Goal: Information Seeking & Learning: Check status

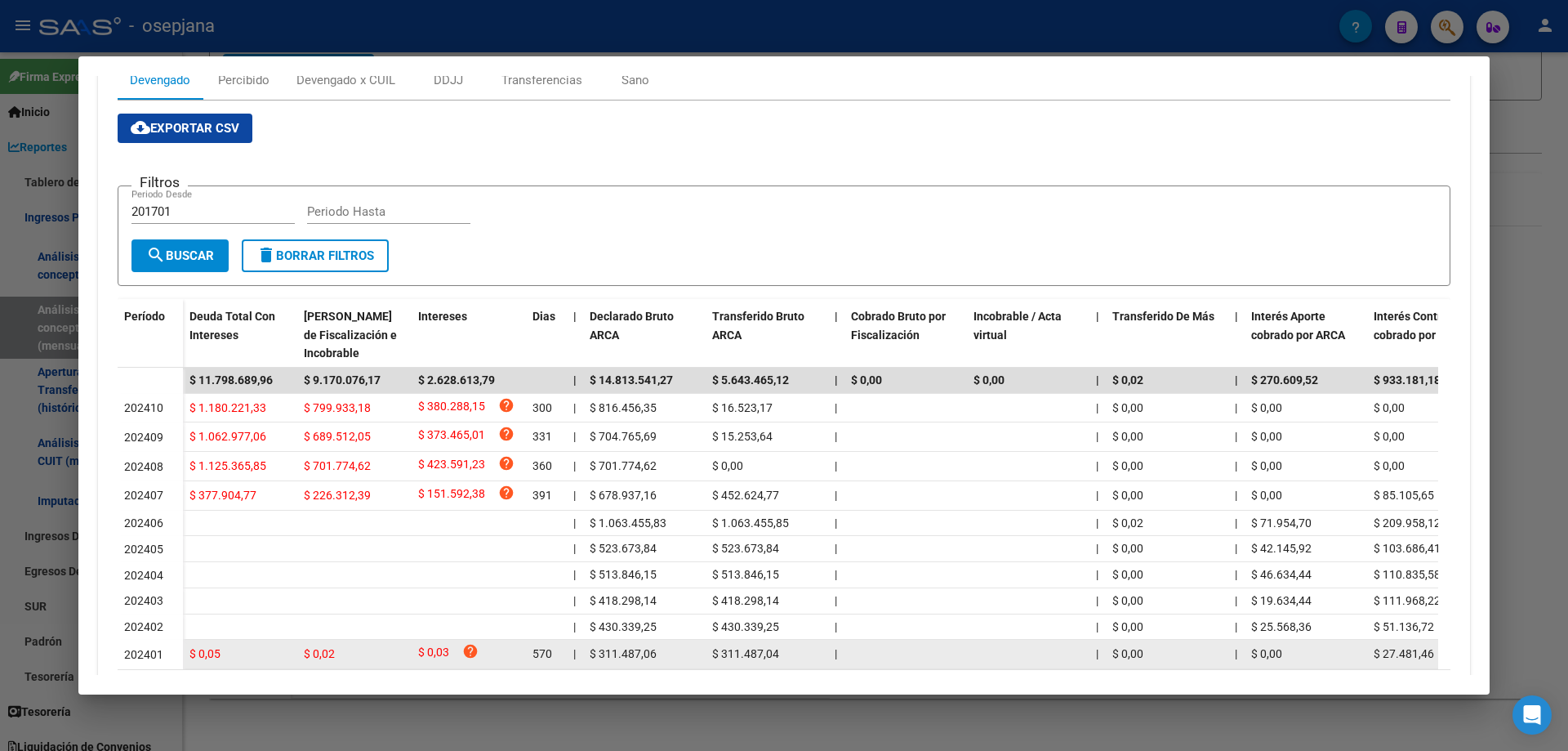
scroll to position [327, 0]
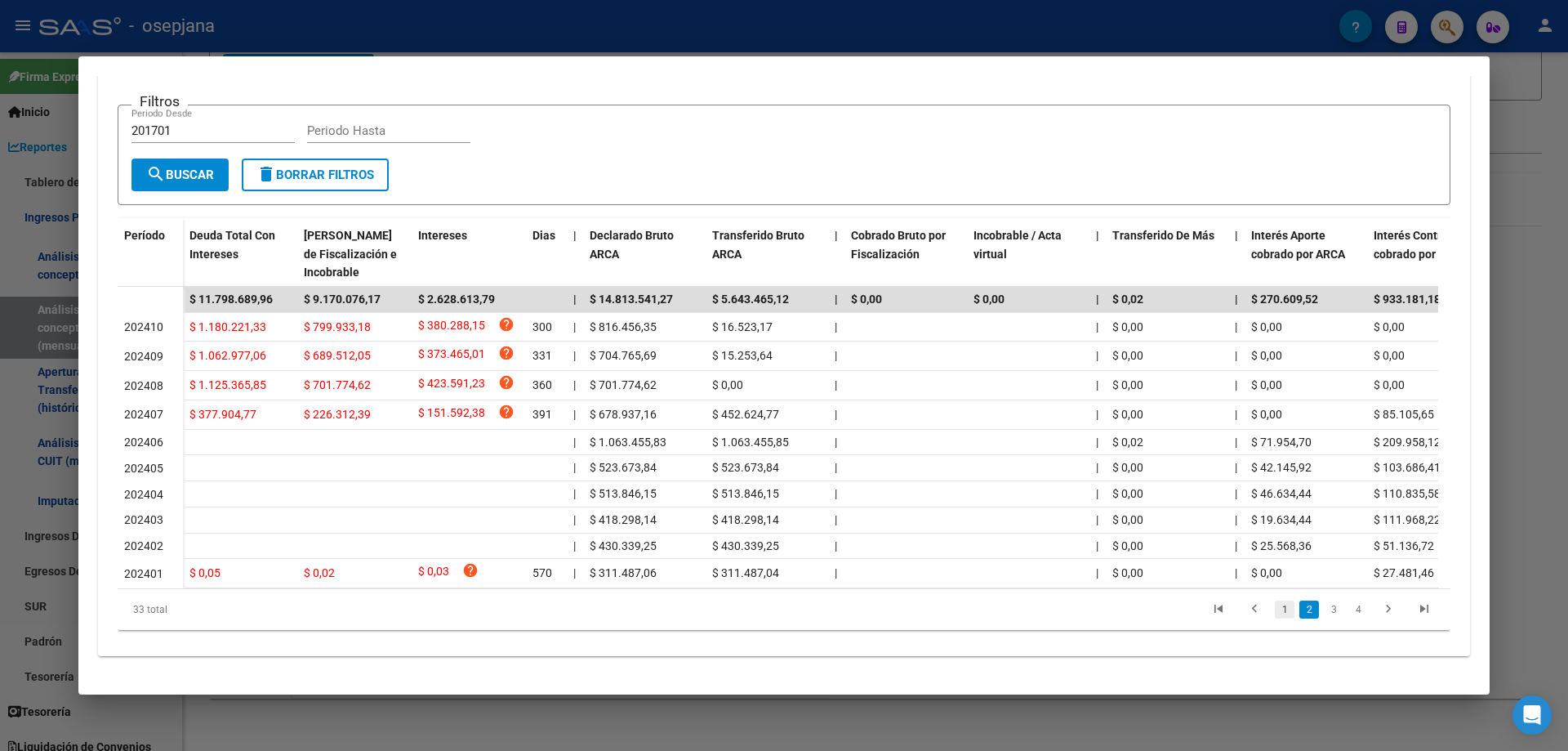
click at [1274, 619] on link "1" at bounding box center [1284, 609] width 20 height 18
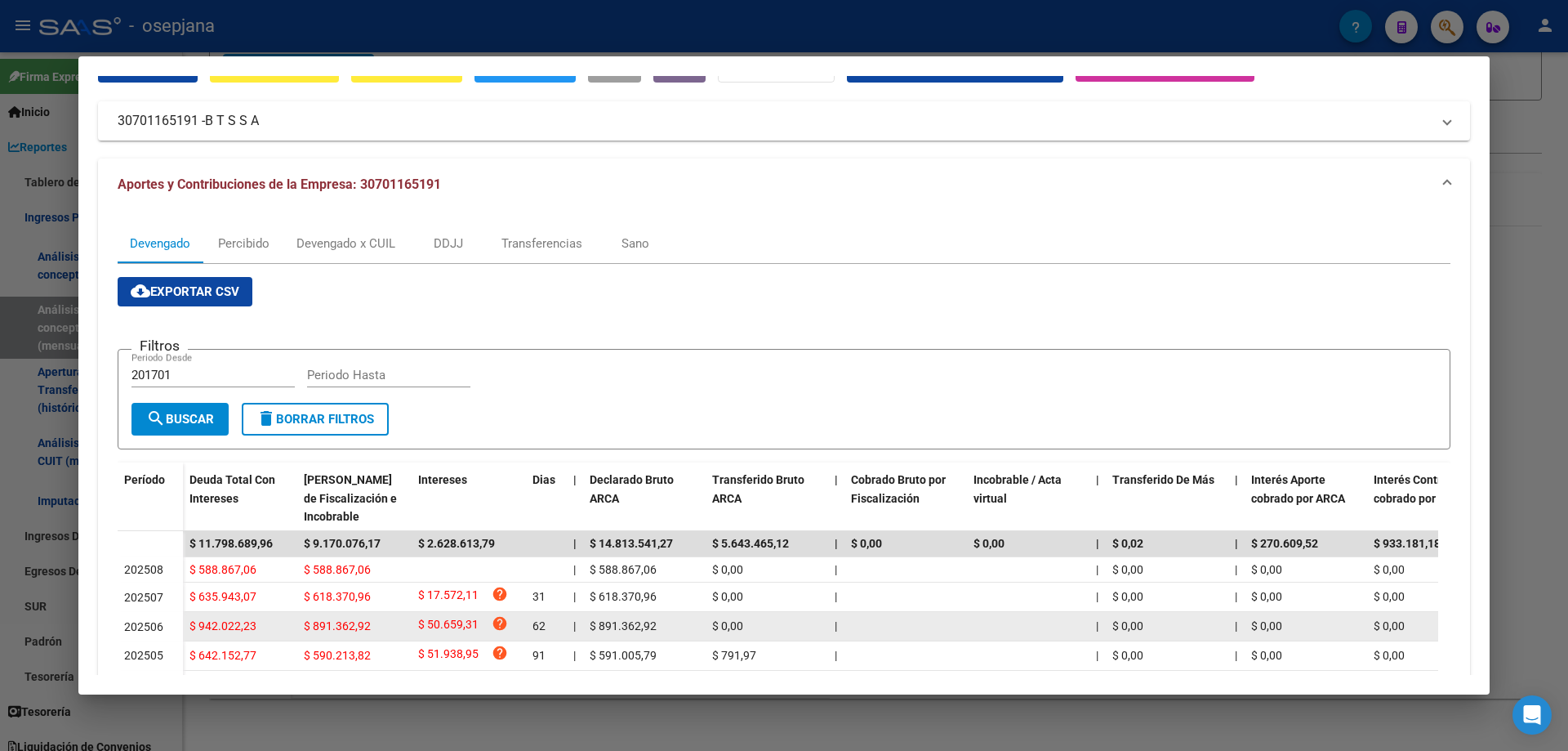
scroll to position [0, 0]
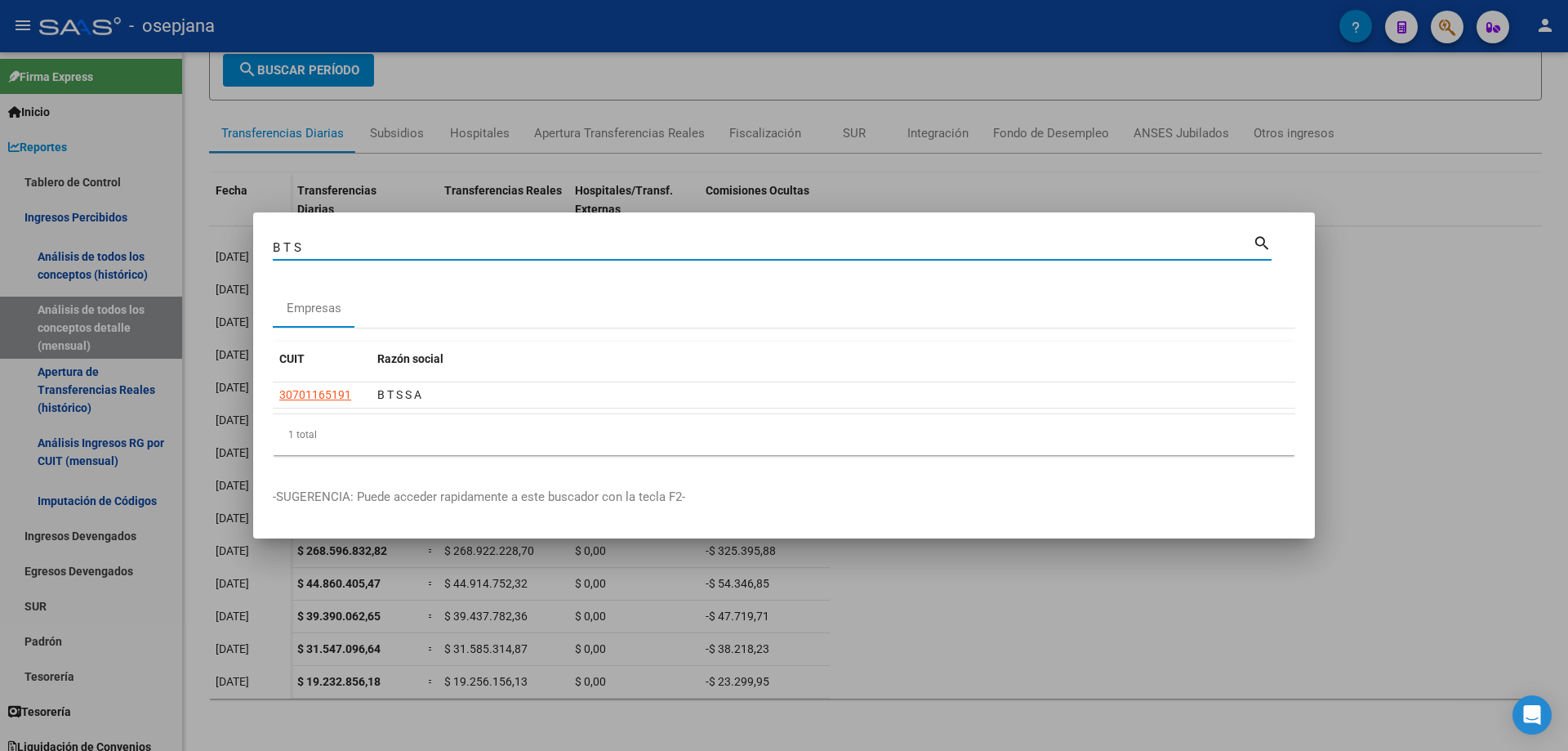
drag, startPoint x: 351, startPoint y: 251, endPoint x: 178, endPoint y: 241, distance: 173.3
click at [178, 241] on div "B T S Buscar (apellido, dni, cuil, nro traspaso, cuit, obra social) search Empr…" at bounding box center [784, 376] width 1568 height 751
paste input "43586416"
type input "43586416"
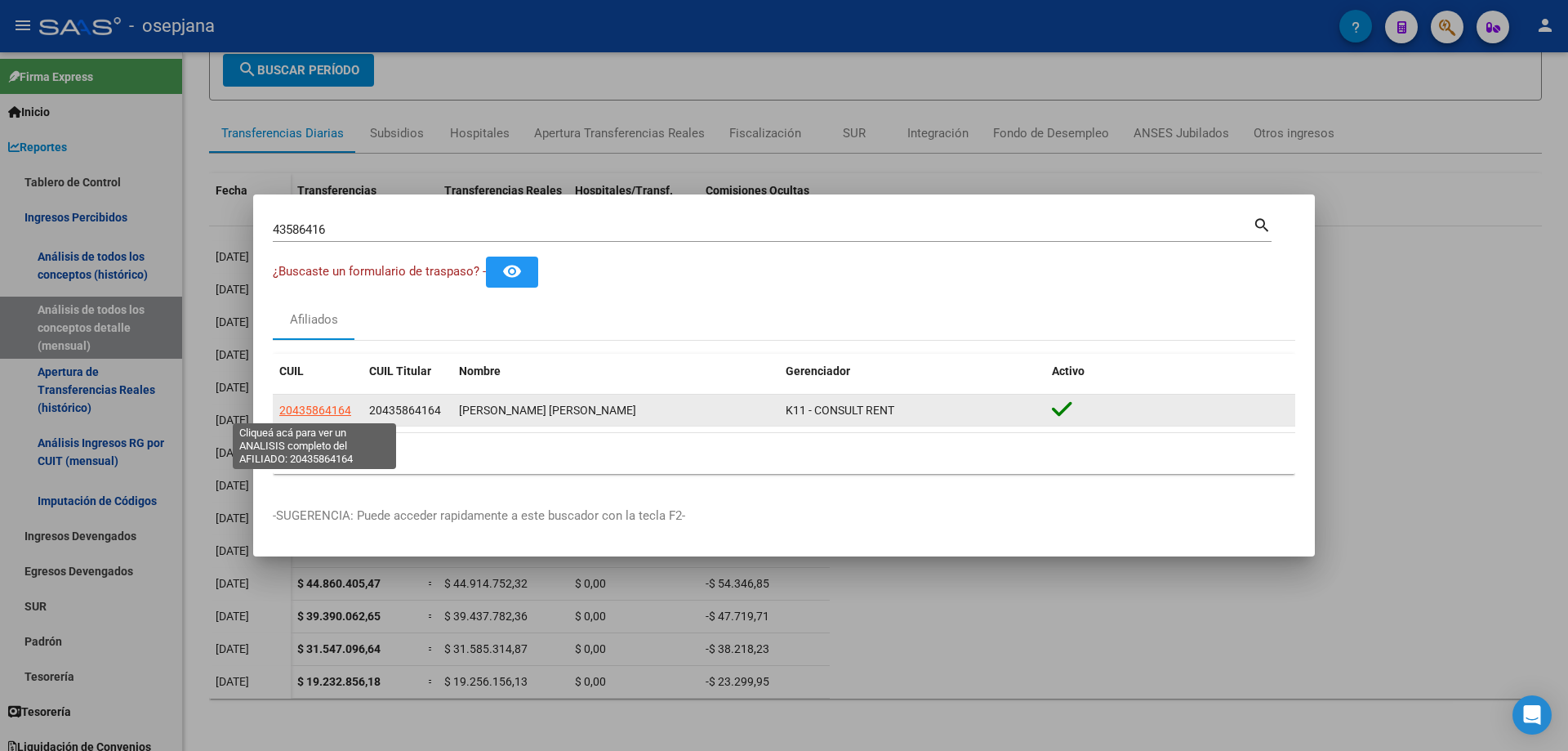
click at [325, 405] on span "20435864164" at bounding box center [315, 410] width 72 height 13
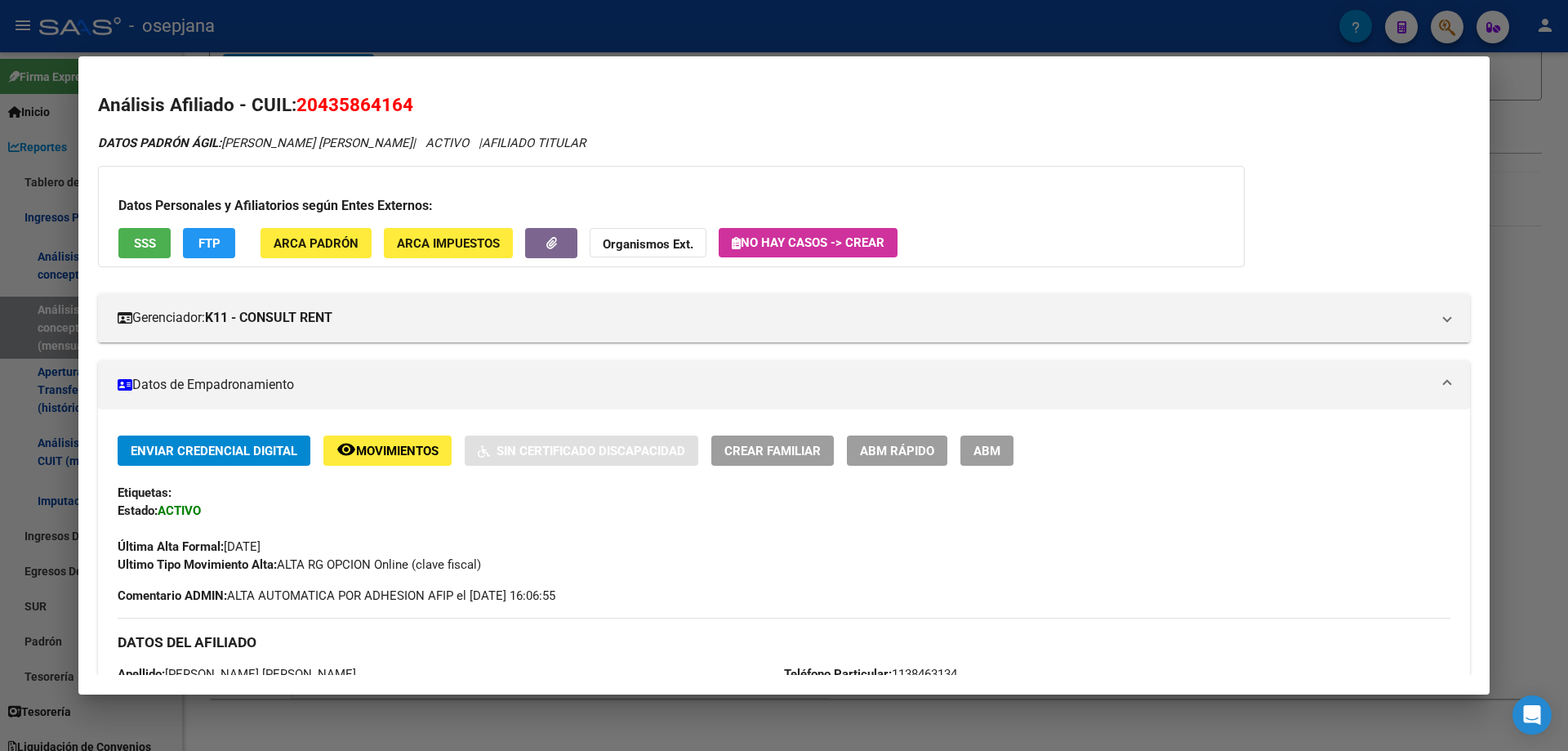
scroll to position [660, 0]
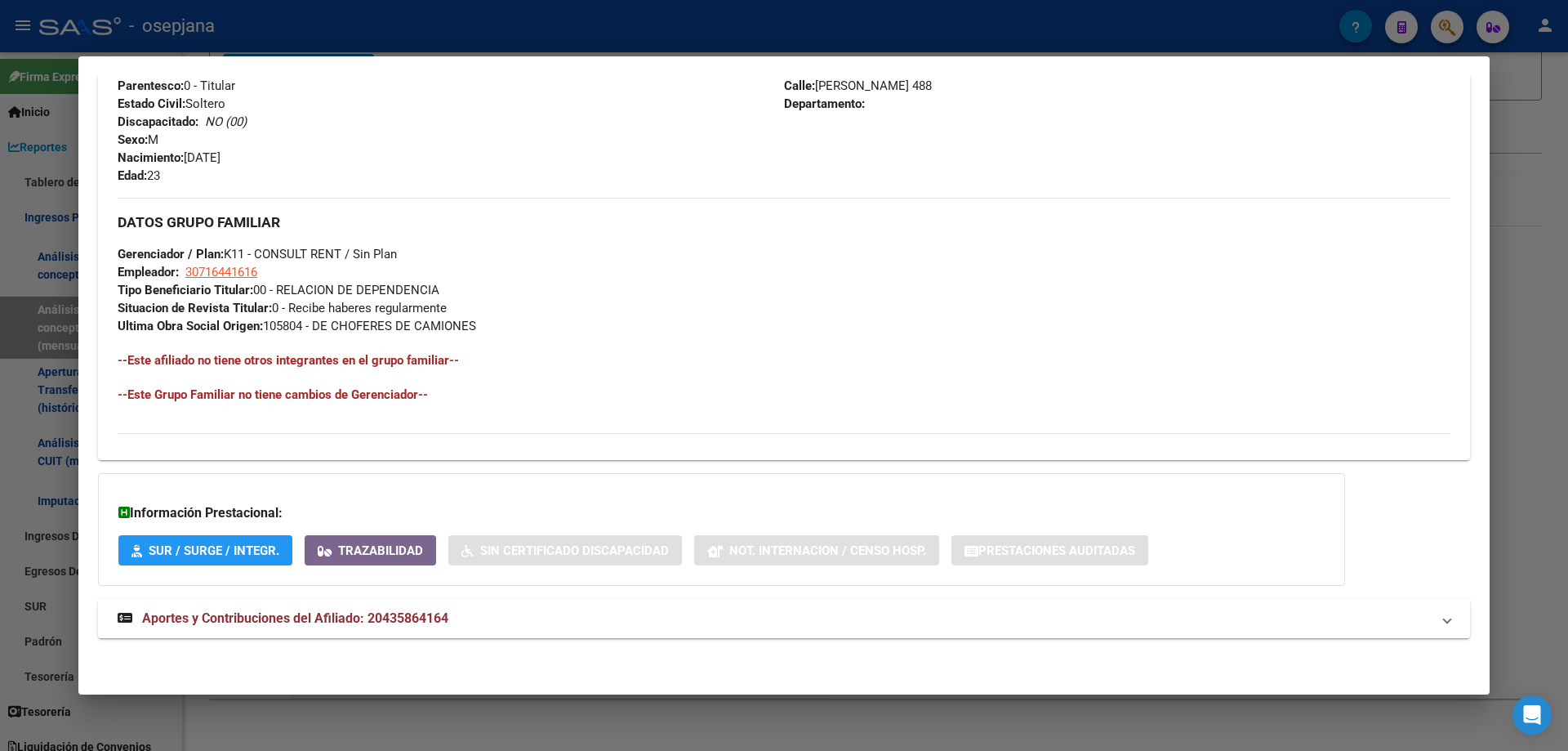
click at [310, 611] on span "Aportes y Contribuciones del Afiliado: 20435864164" at bounding box center [295, 618] width 307 height 15
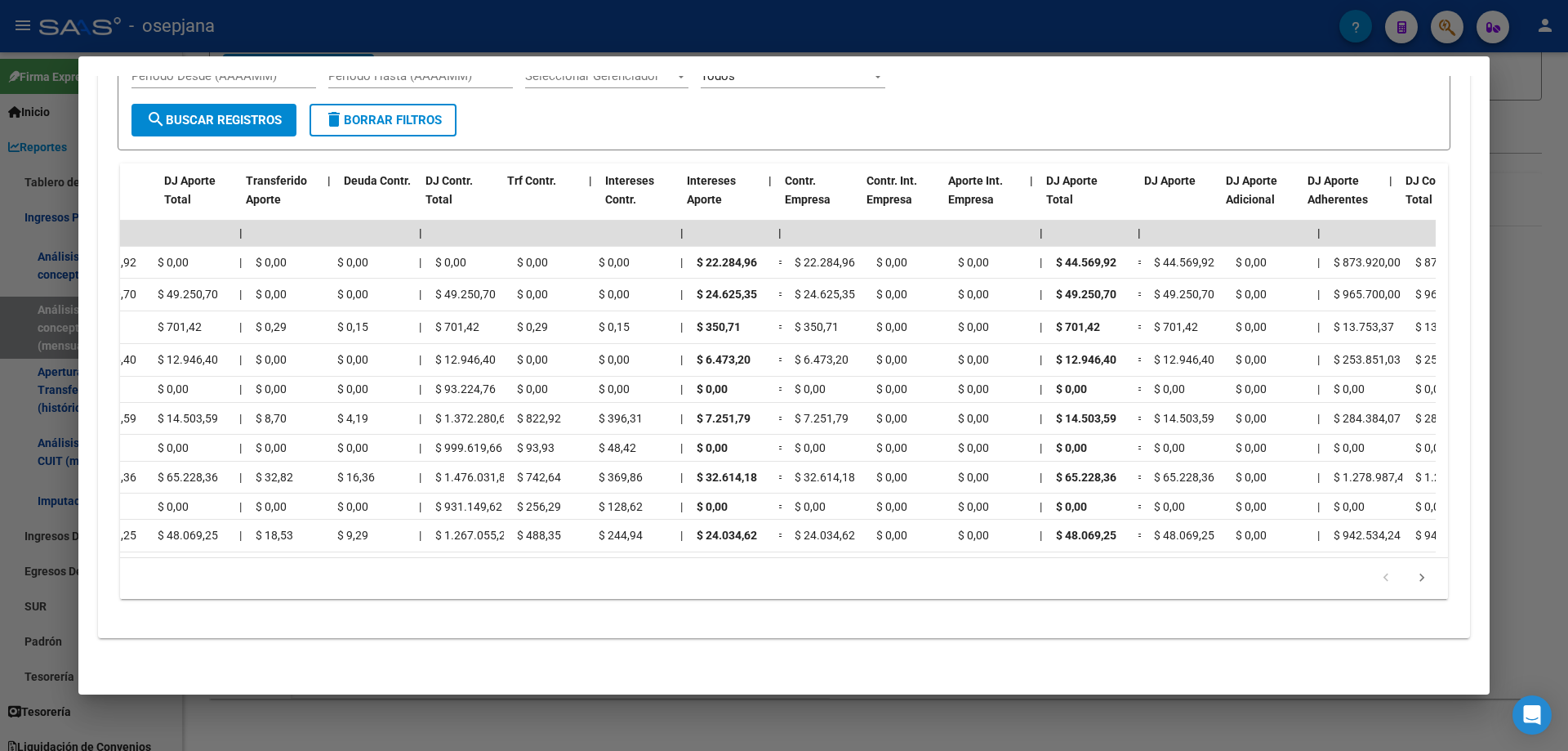
scroll to position [0, 0]
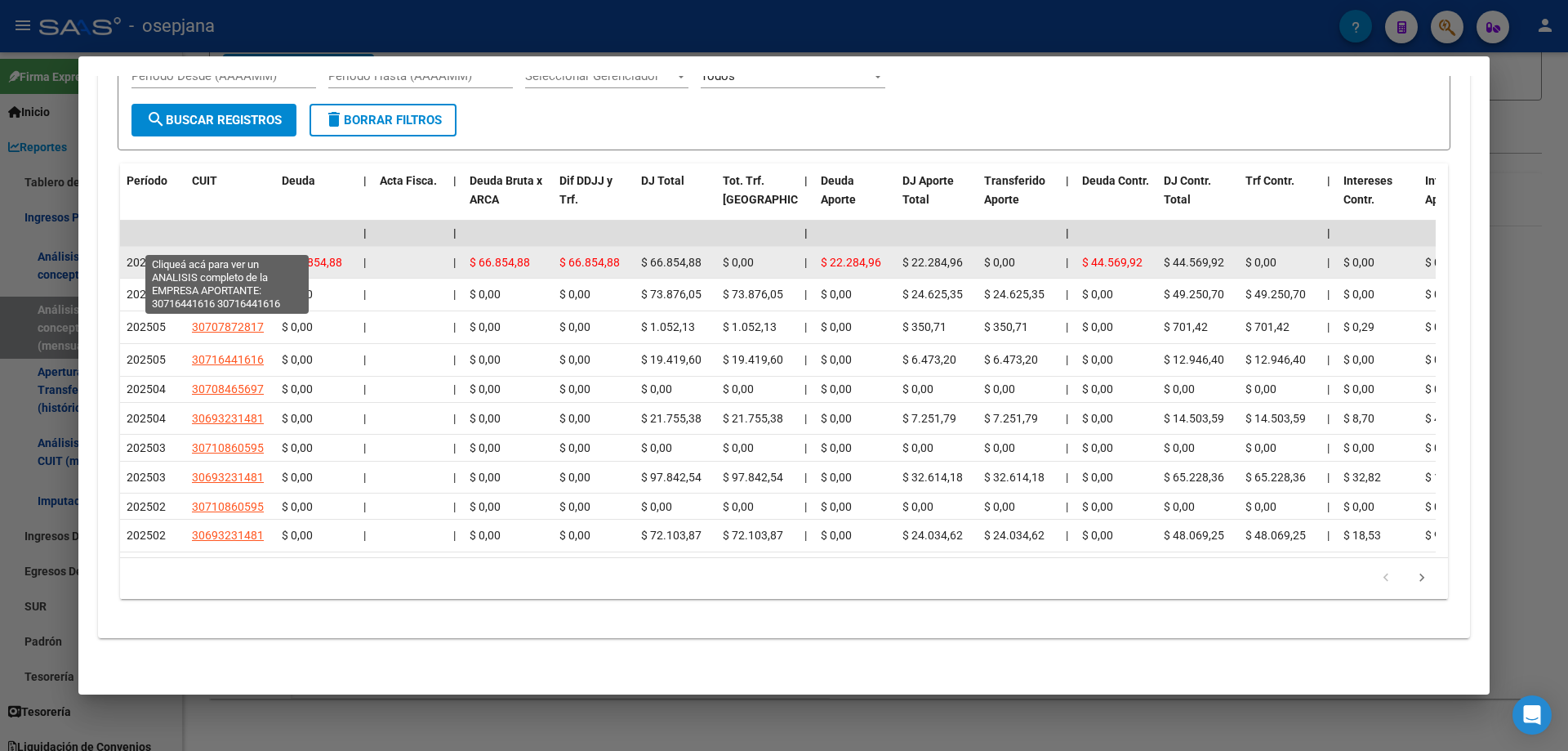
click at [240, 256] on span "30716441616" at bounding box center [228, 262] width 72 height 13
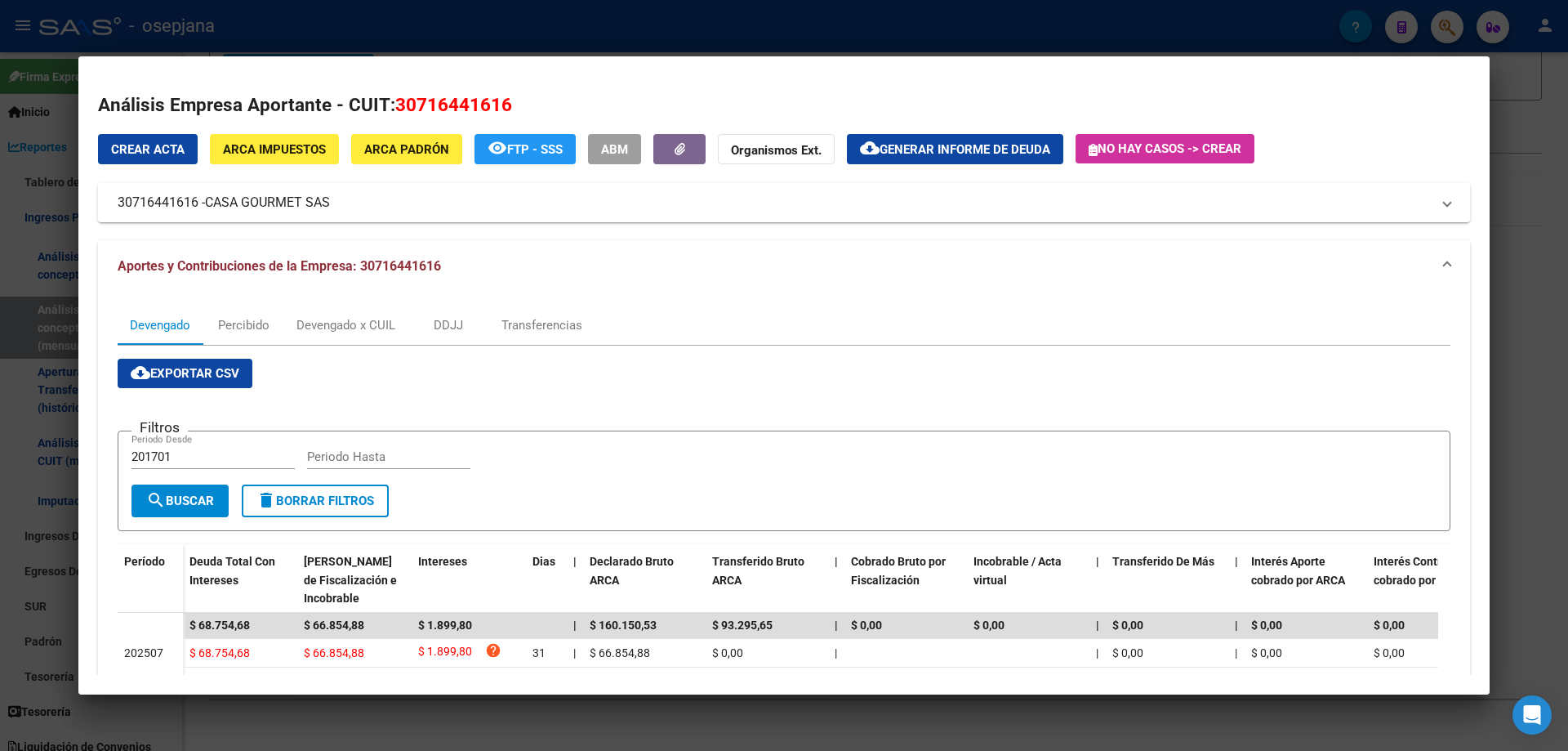
scroll to position [143, 0]
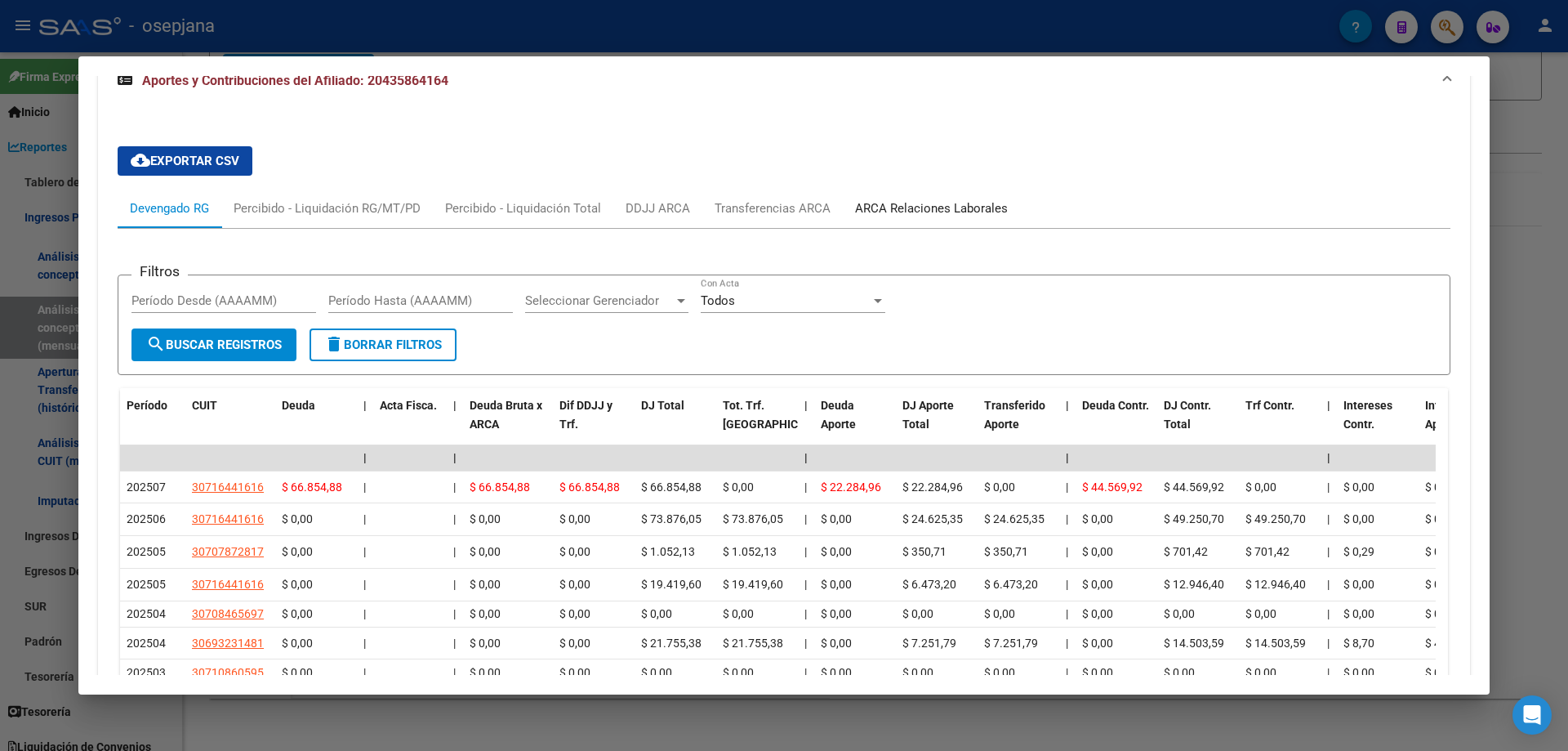
click at [921, 203] on div "ARCA Relaciones Laborales" at bounding box center [931, 208] width 153 height 18
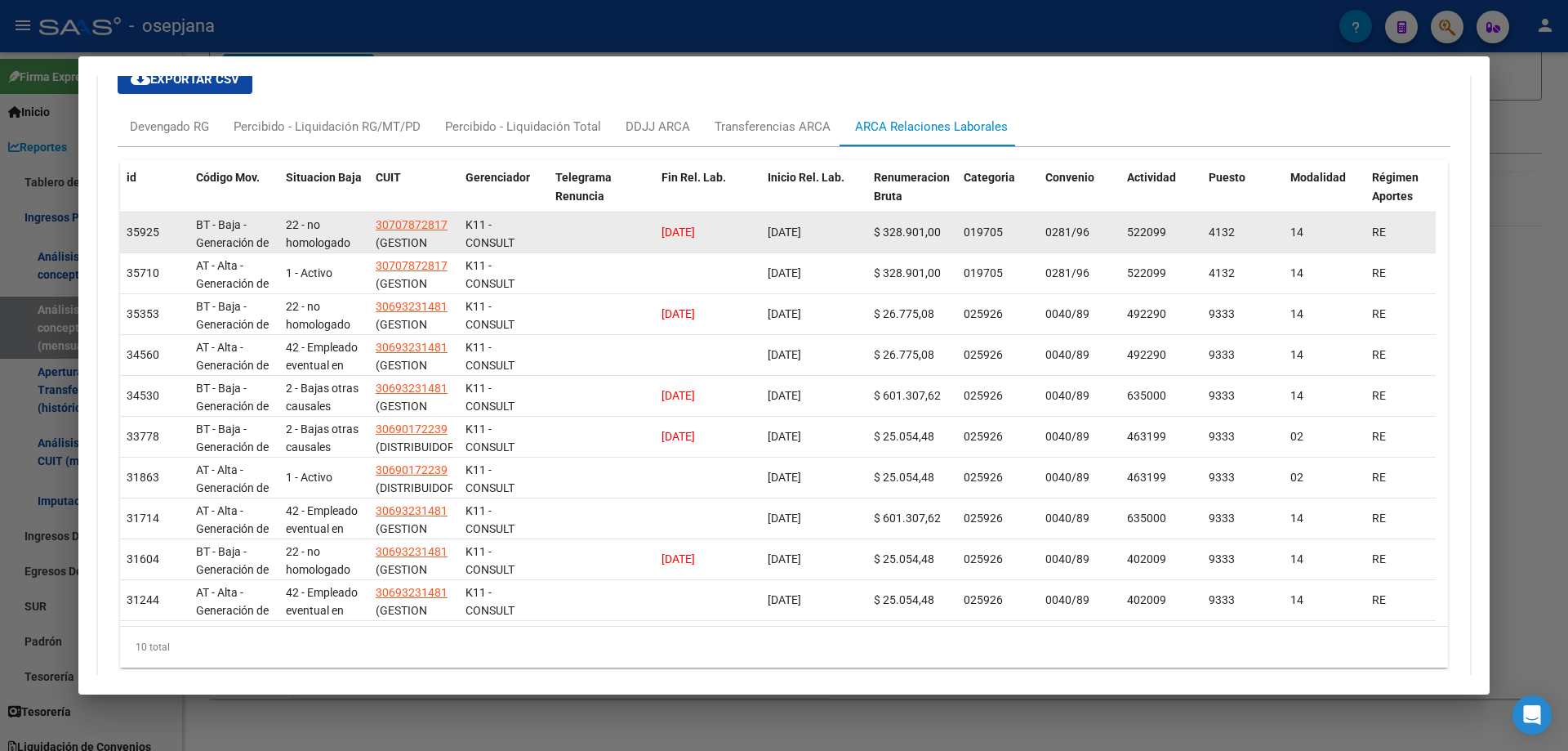
scroll to position [1367, 0]
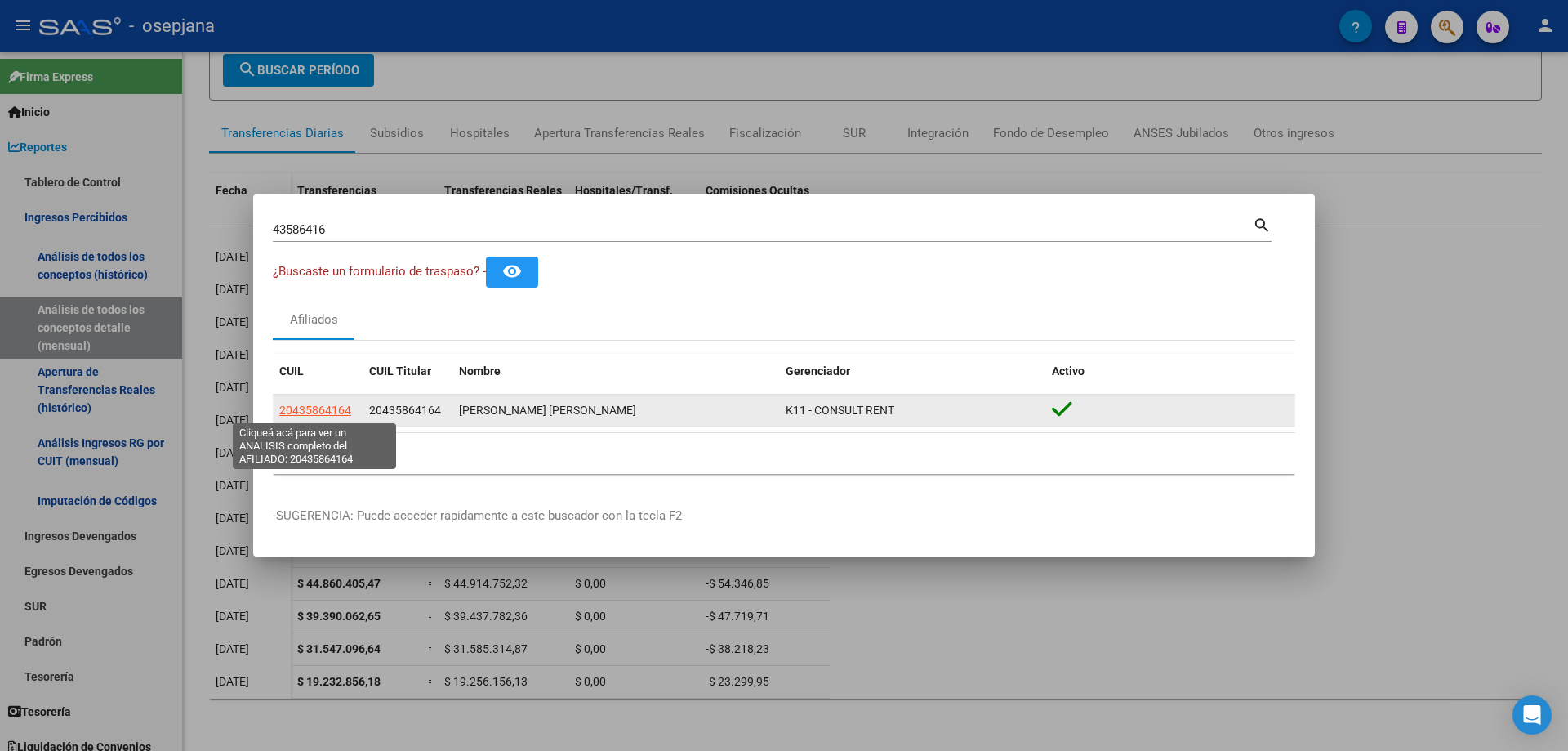
click at [330, 412] on span "20435864164" at bounding box center [315, 410] width 72 height 13
type textarea "20435864164"
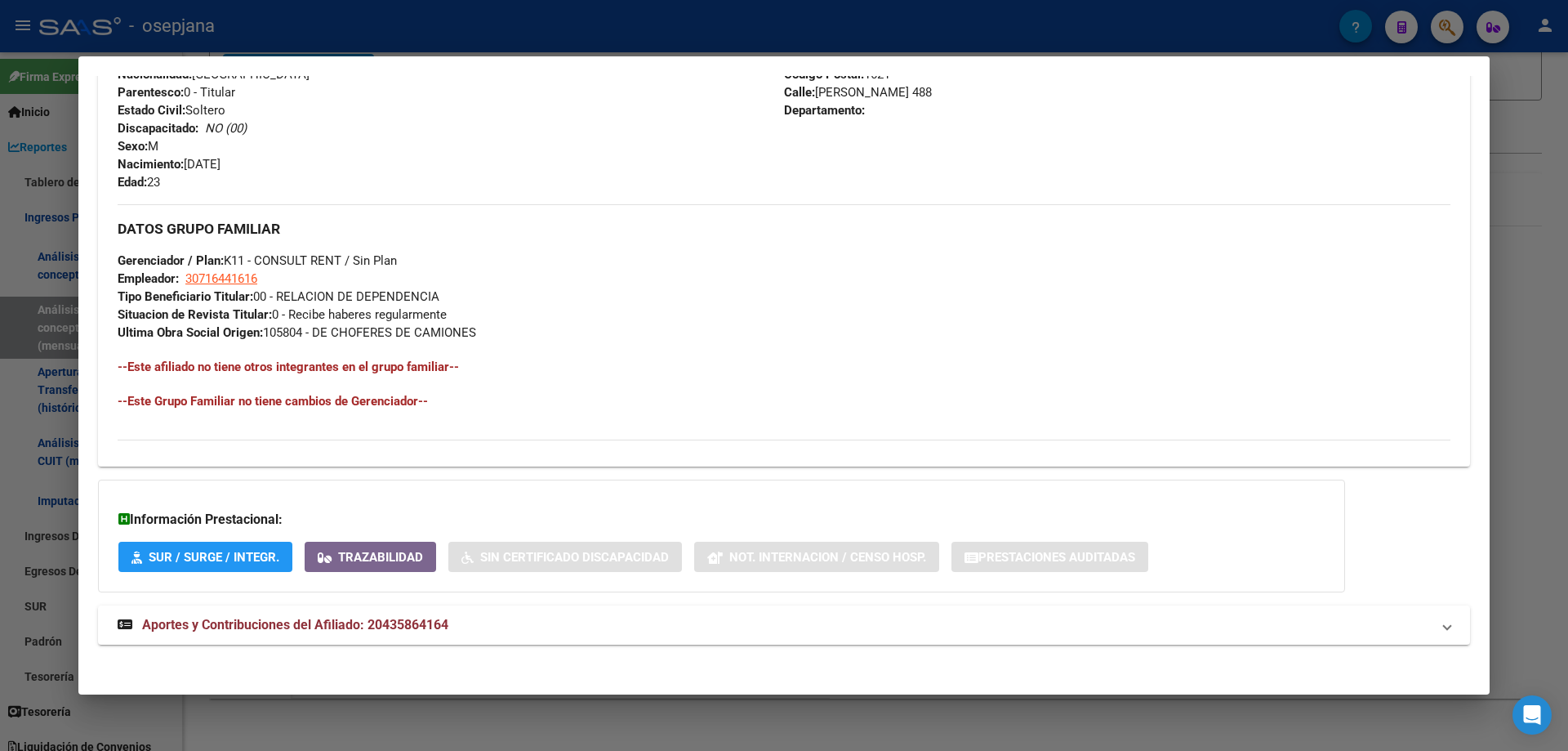
scroll to position [660, 0]
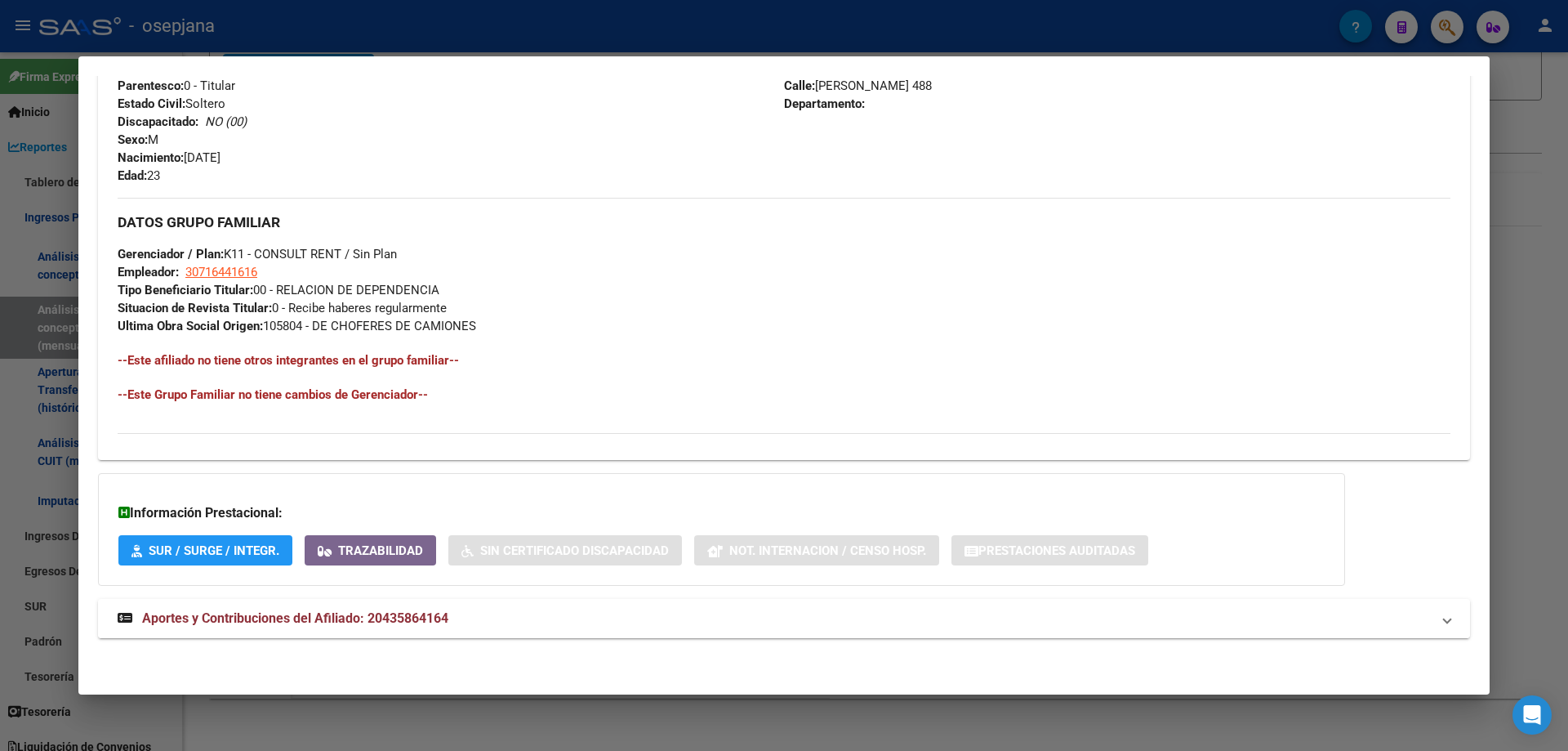
click at [349, 615] on span "Aportes y Contribuciones del Afiliado: 20435864164" at bounding box center [295, 618] width 307 height 15
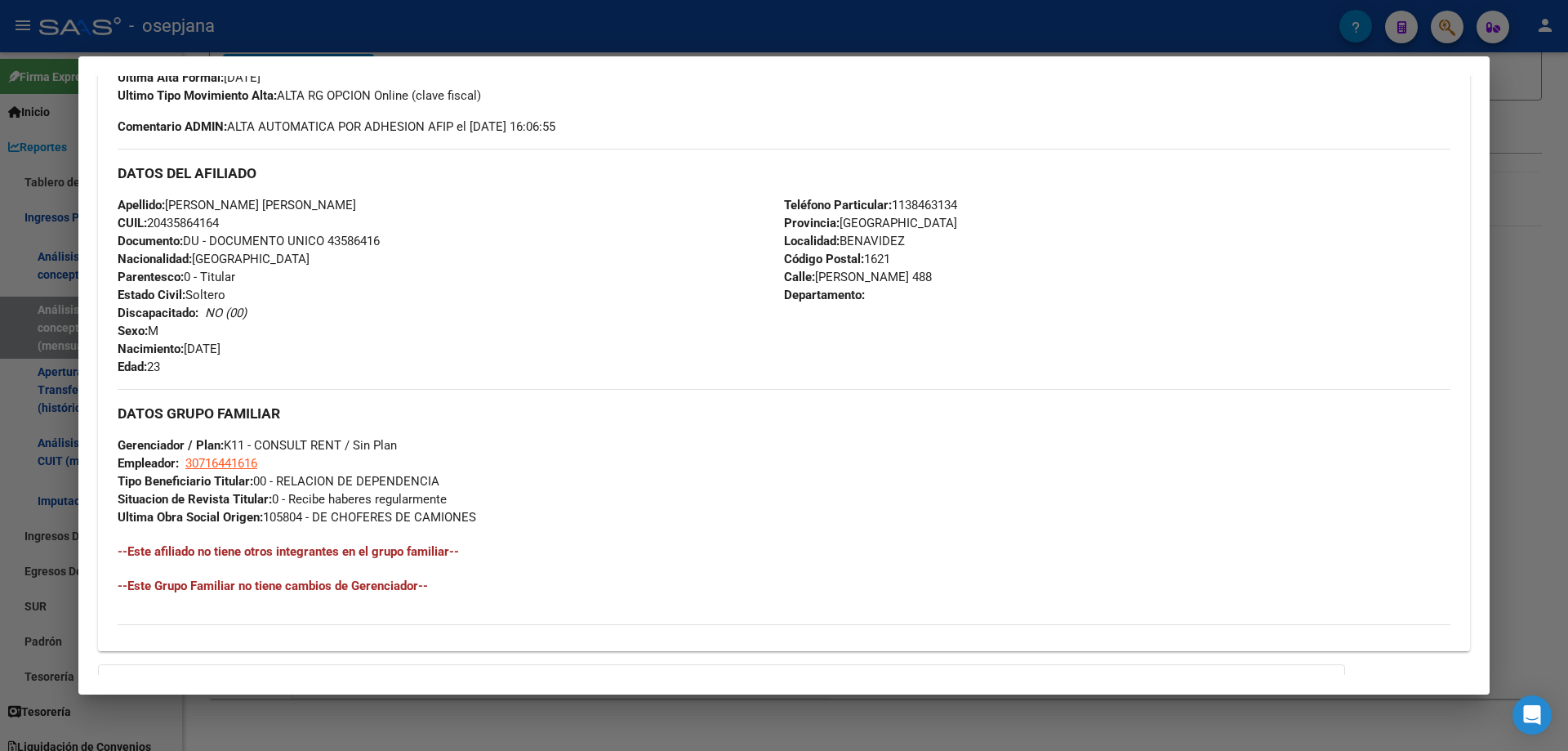
scroll to position [0, 0]
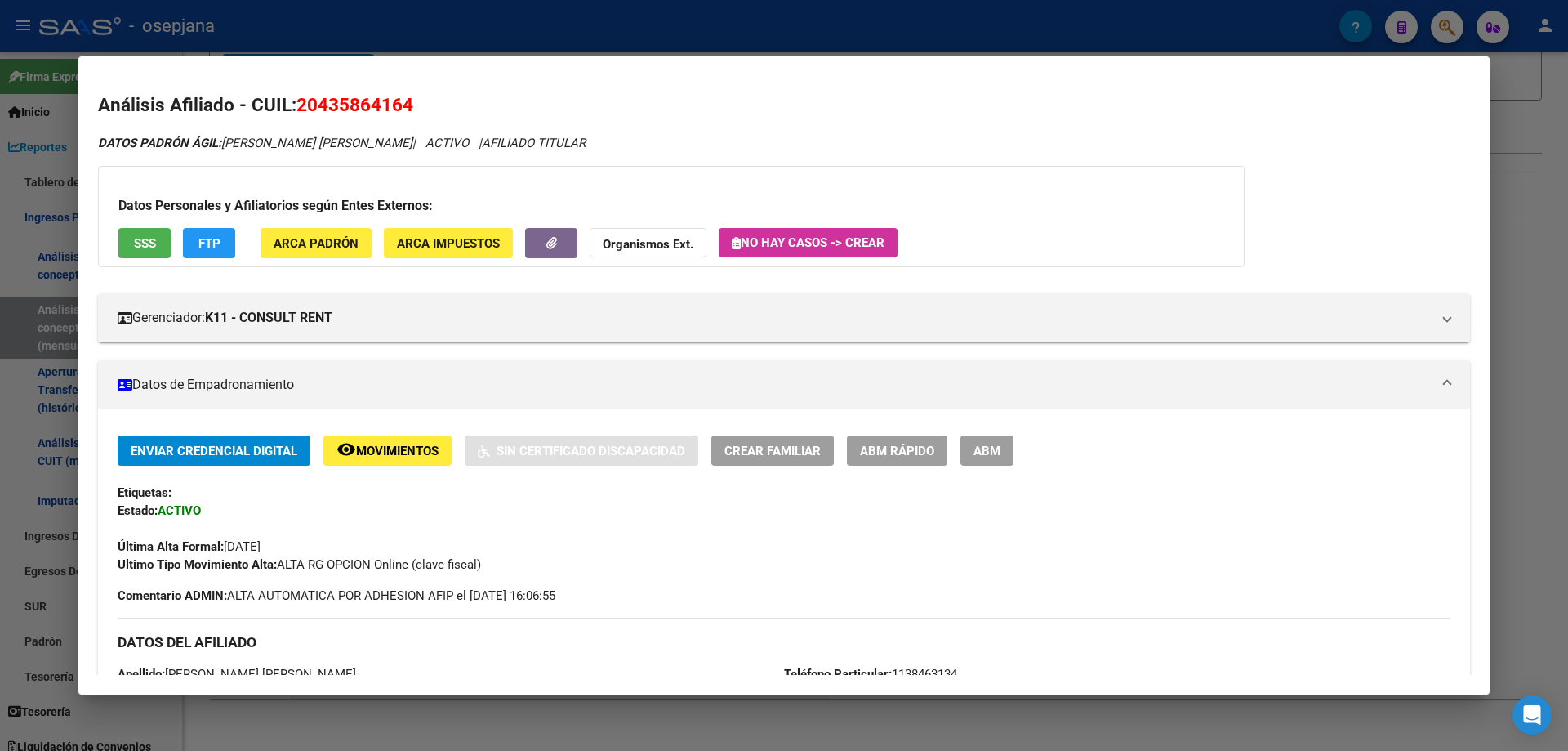
click at [594, 30] on div at bounding box center [784, 376] width 1568 height 751
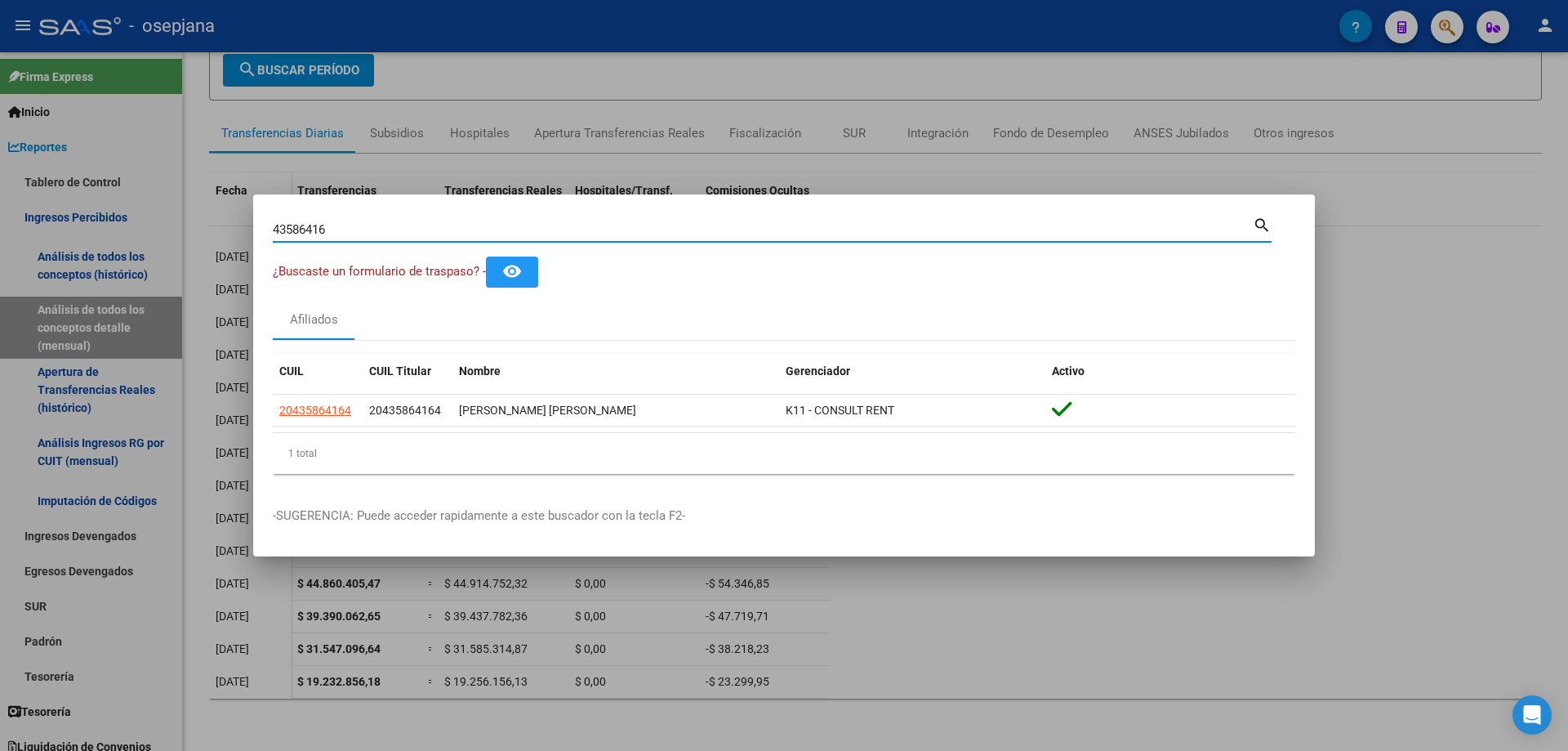
drag, startPoint x: 294, startPoint y: 224, endPoint x: 165, endPoint y: 224, distance: 129.0
click at [166, 224] on div "43586416 Buscar (apellido, dni, cuil, nro traspaso, cuit, obra social) search ¿…" at bounding box center [784, 376] width 1568 height 751
paste input "0256404"
type input "40256404"
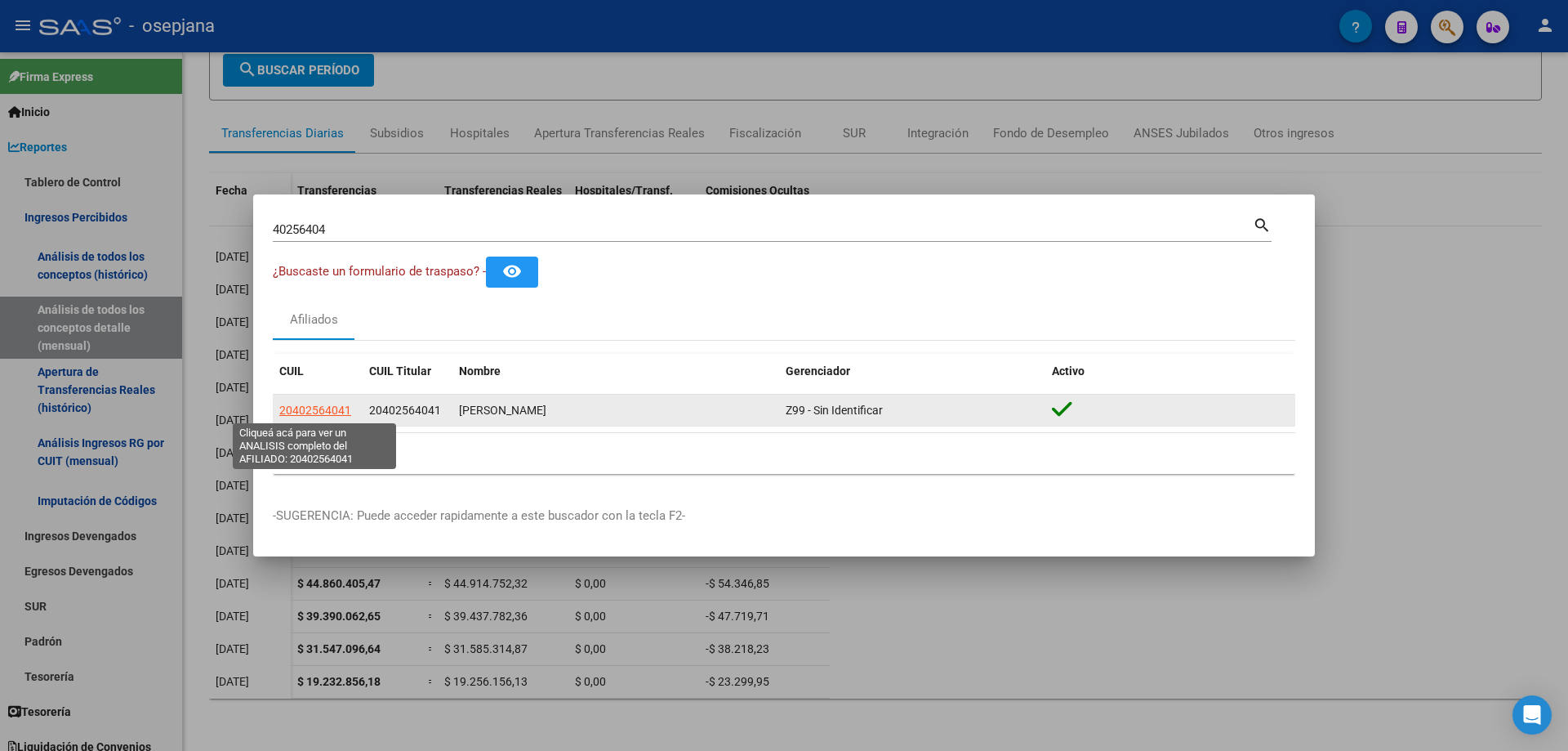
click at [339, 411] on span "20402564041" at bounding box center [315, 410] width 72 height 13
type textarea "20402564041"
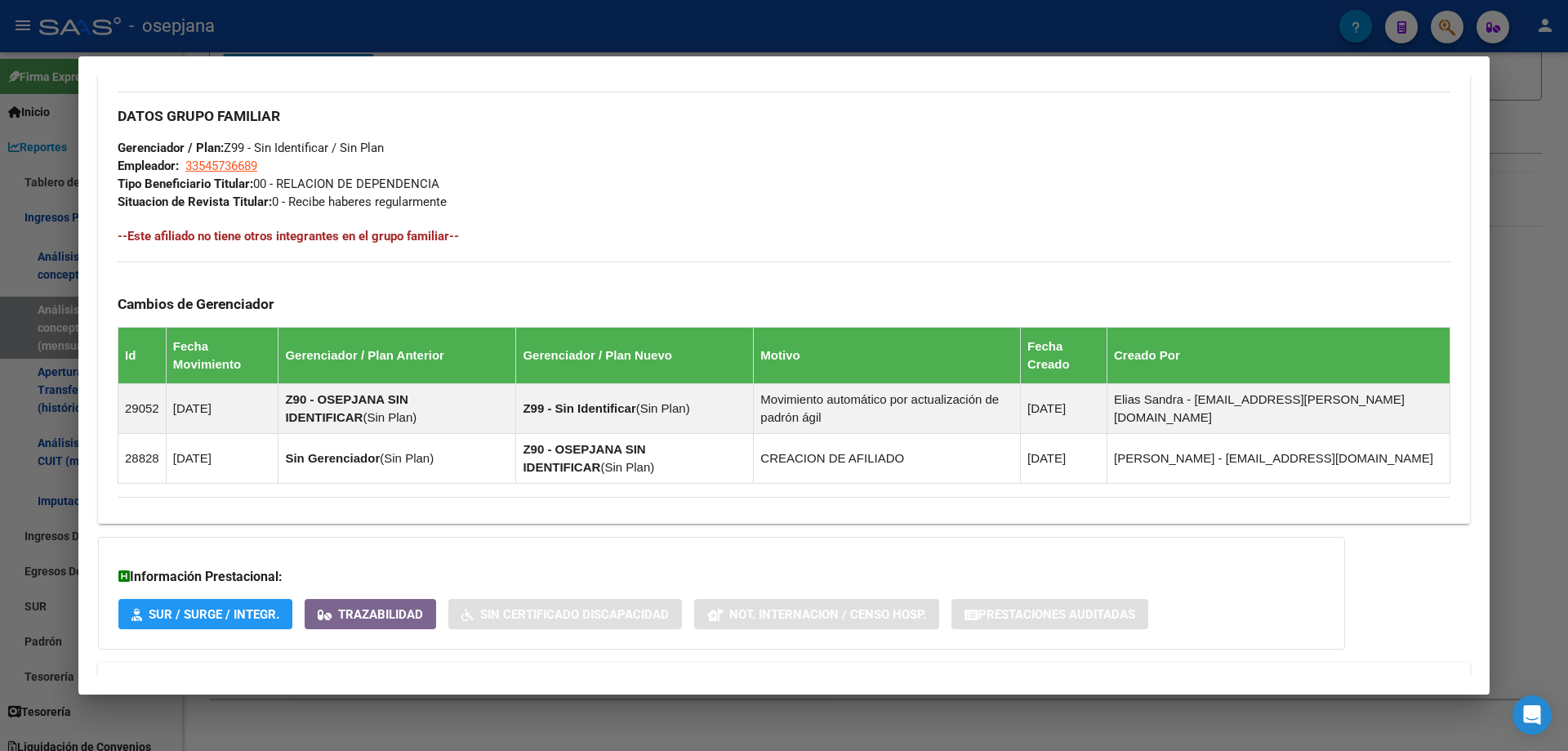
scroll to position [799, 0]
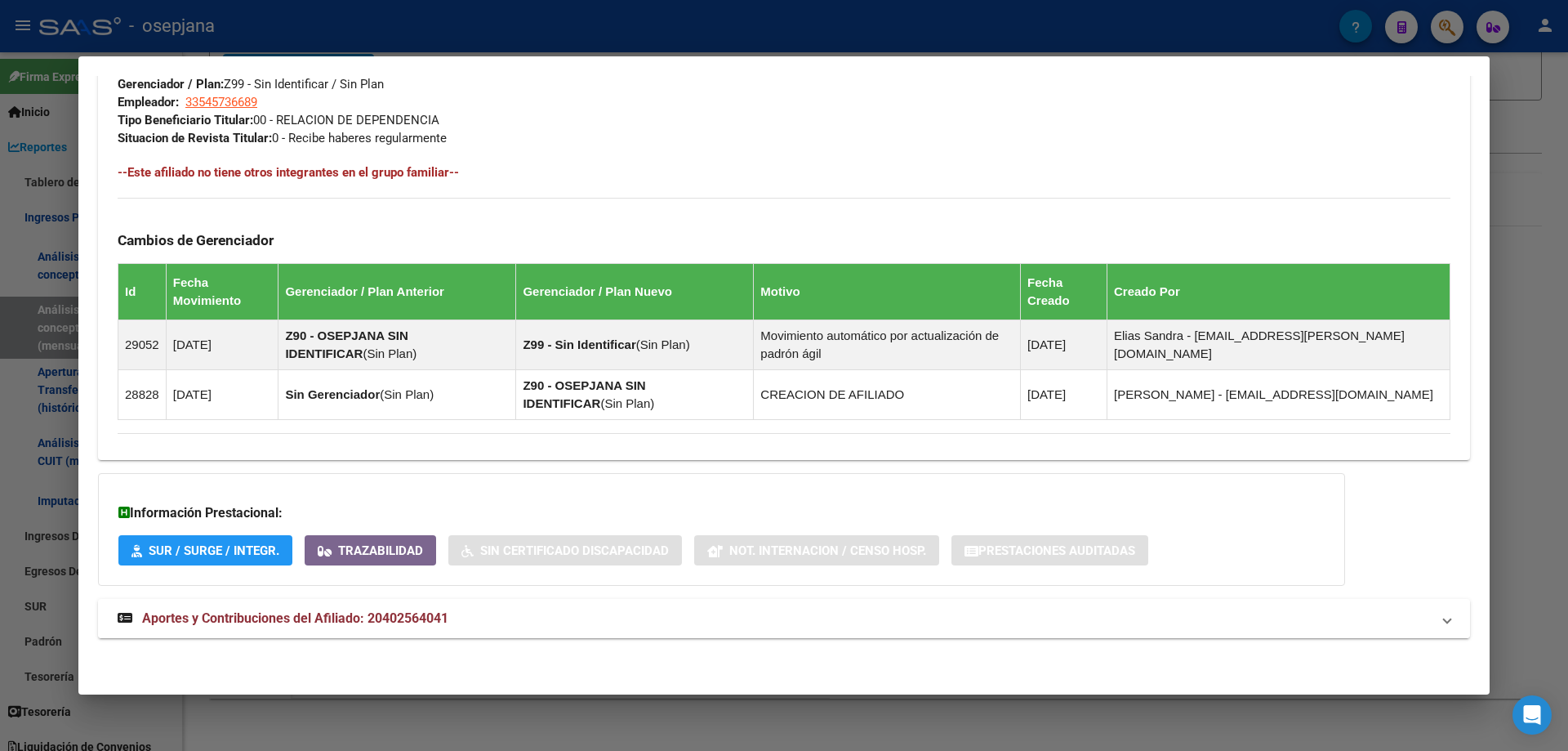
click at [204, 609] on strong "Aportes y Contribuciones del Afiliado: 20402564041" at bounding box center [283, 618] width 331 height 20
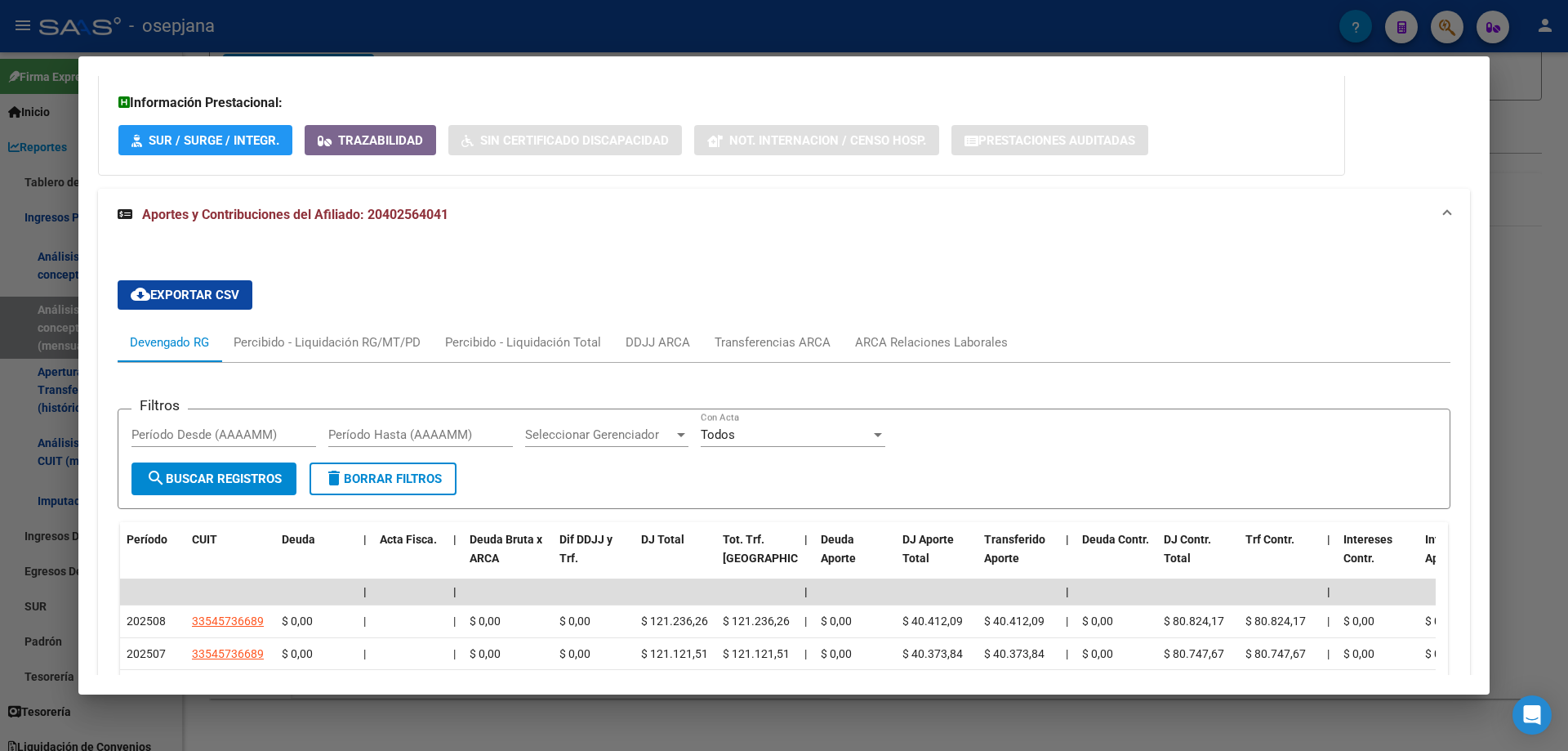
scroll to position [1454, 0]
